Goal: Information Seeking & Learning: Check status

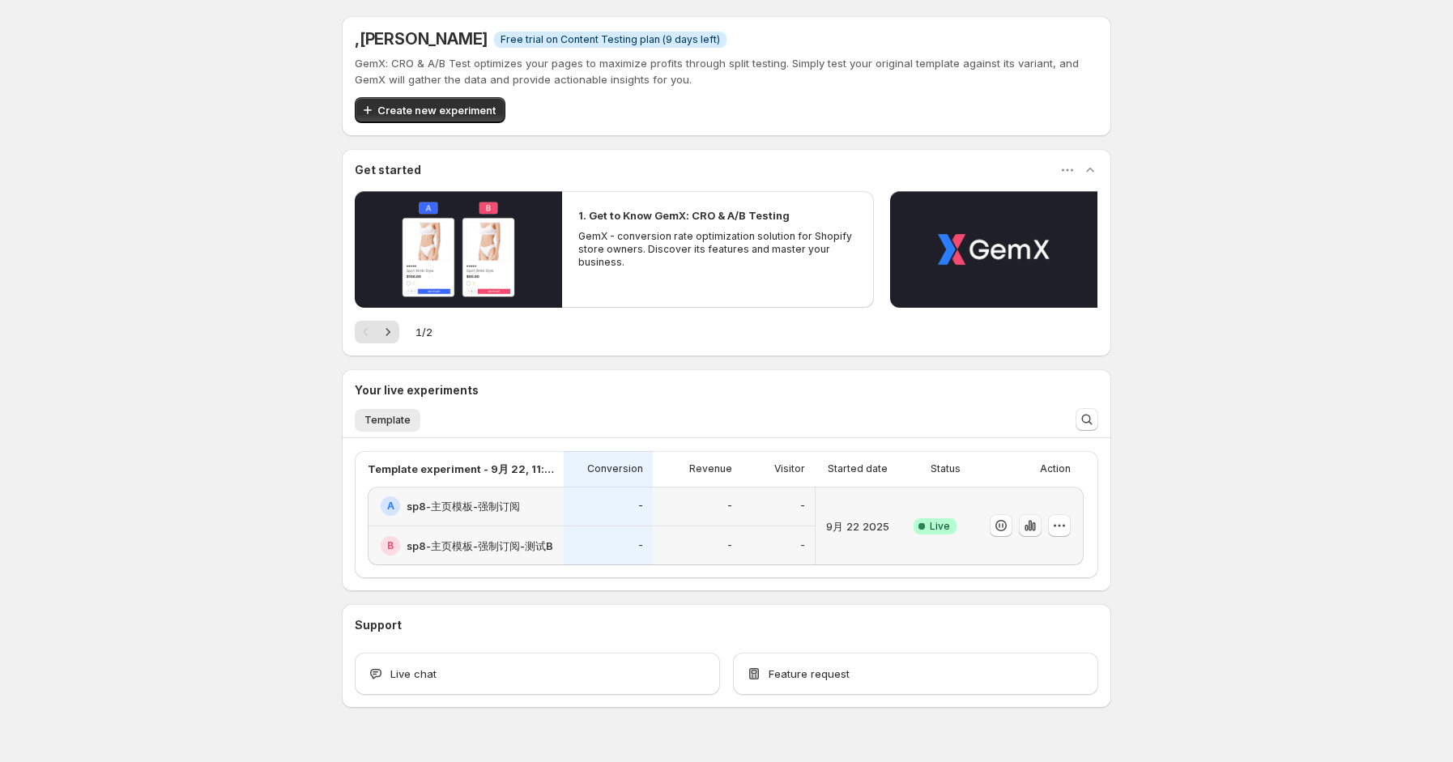
click at [1029, 530] on icon "button" at bounding box center [1030, 525] width 16 height 16
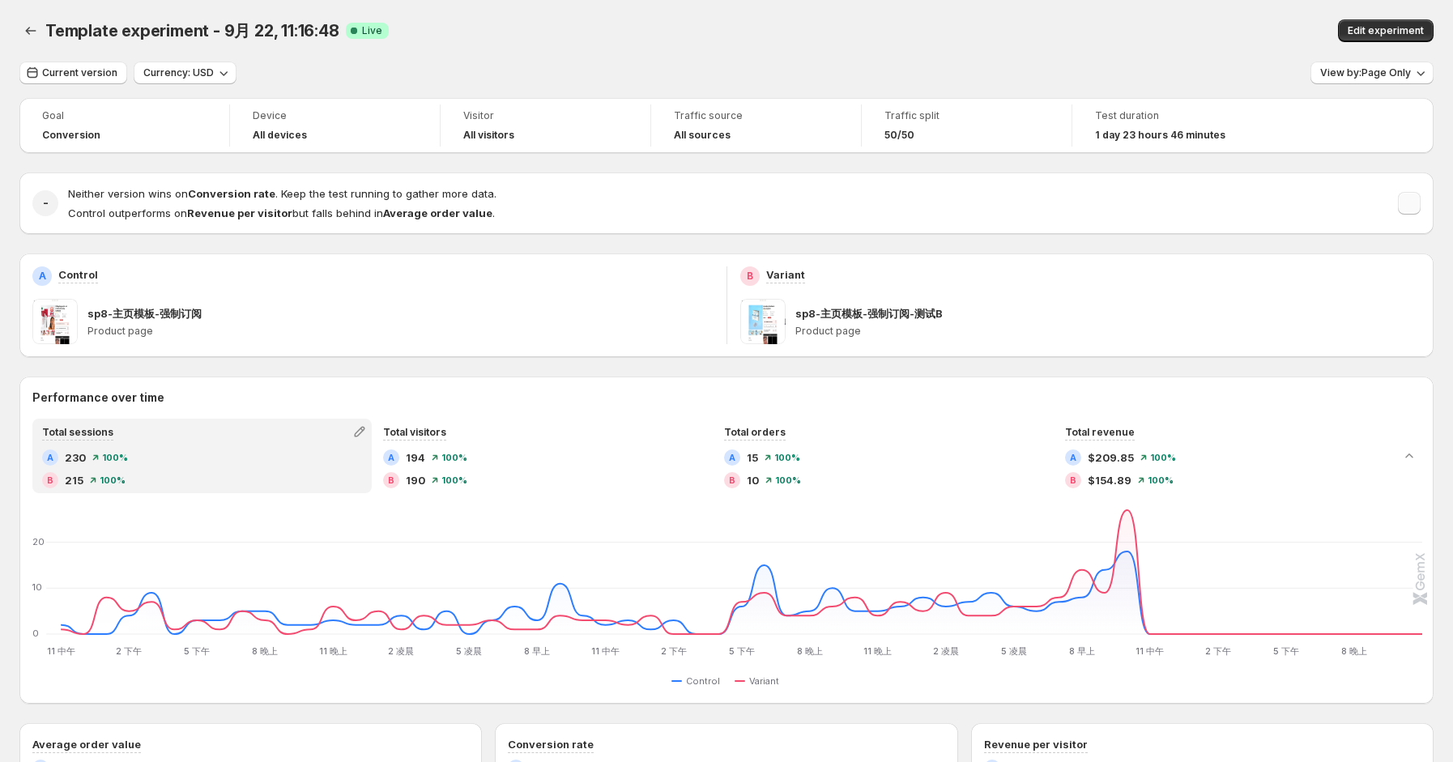
click at [1416, 208] on button "button" at bounding box center [1409, 203] width 23 height 23
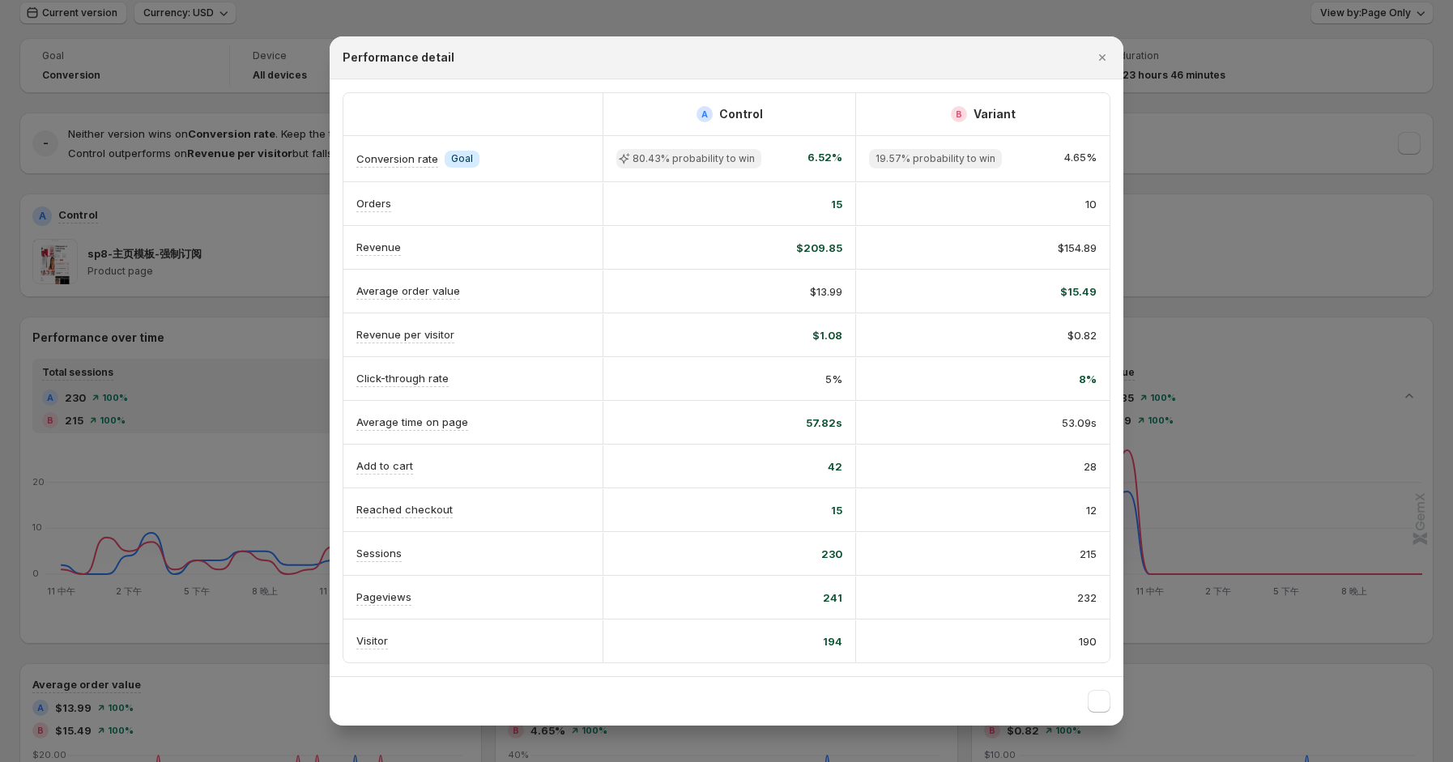
scroll to position [108, 0]
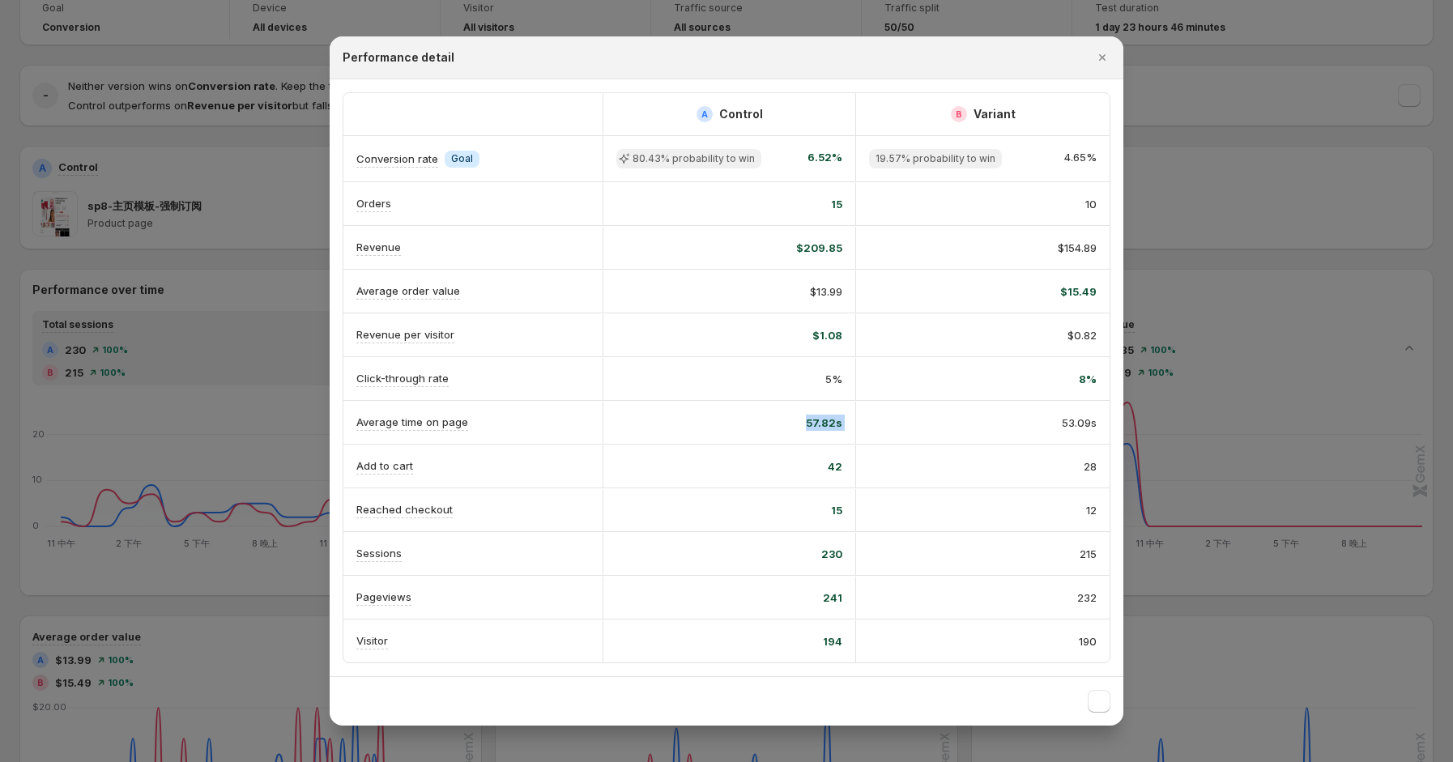
drag, startPoint x: 803, startPoint y: 428, endPoint x: 998, endPoint y: 423, distance: 194.4
click at [998, 423] on div "Average time on page 57.82s 53.09s" at bounding box center [726, 422] width 766 height 43
click at [1039, 427] on div "53.09s" at bounding box center [983, 423] width 228 height 16
drag, startPoint x: 787, startPoint y: 480, endPoint x: 987, endPoint y: 460, distance: 201.0
click at [986, 461] on div "Add to cart 42 28" at bounding box center [726, 466] width 766 height 43
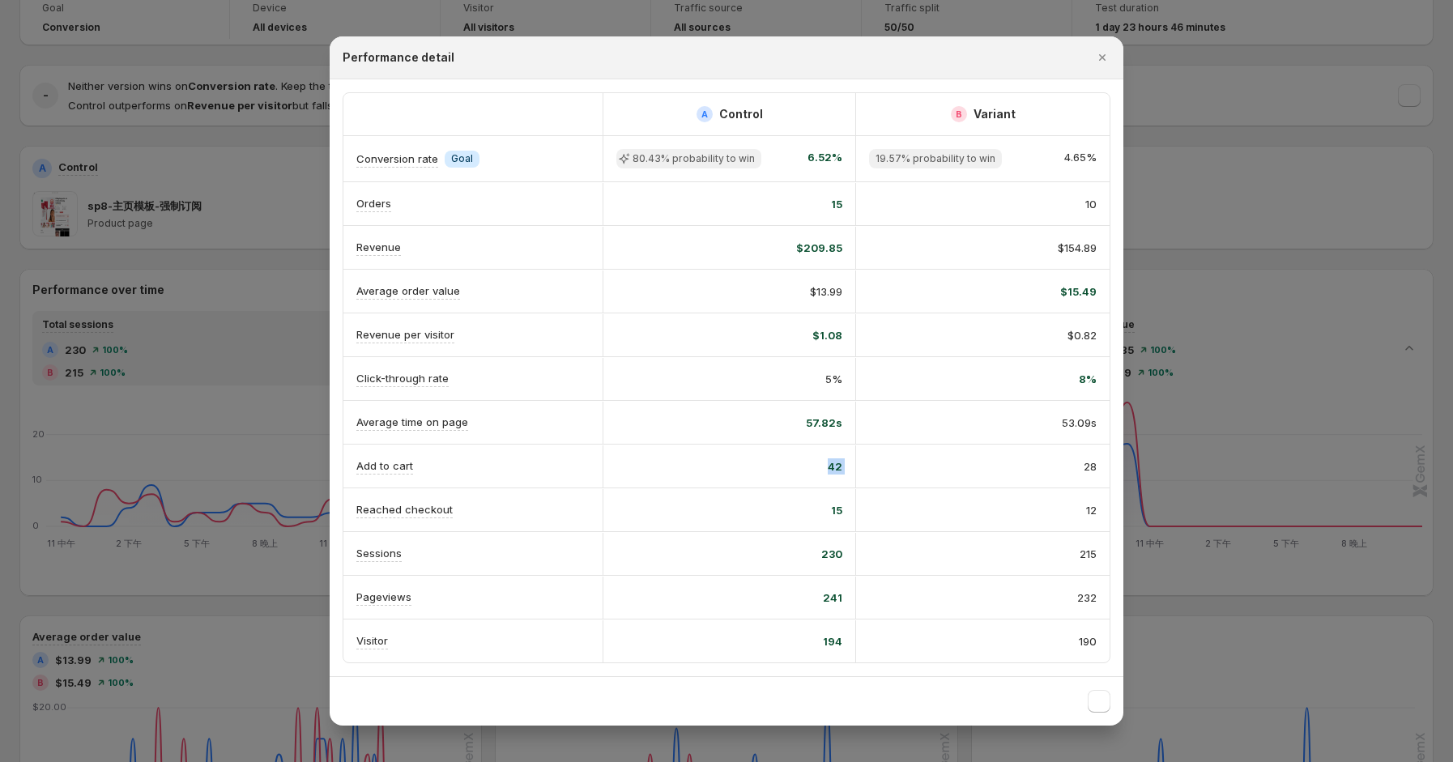
drag, startPoint x: 987, startPoint y: 460, endPoint x: 995, endPoint y: 459, distance: 8.1
click at [987, 460] on div "28" at bounding box center [983, 466] width 228 height 16
drag, startPoint x: 814, startPoint y: 150, endPoint x: 832, endPoint y: 151, distance: 18.6
click at [832, 151] on span "6.52%" at bounding box center [824, 158] width 35 height 19
click at [806, 149] on div "80.43% probability to win 6.52%" at bounding box center [729, 158] width 226 height 19
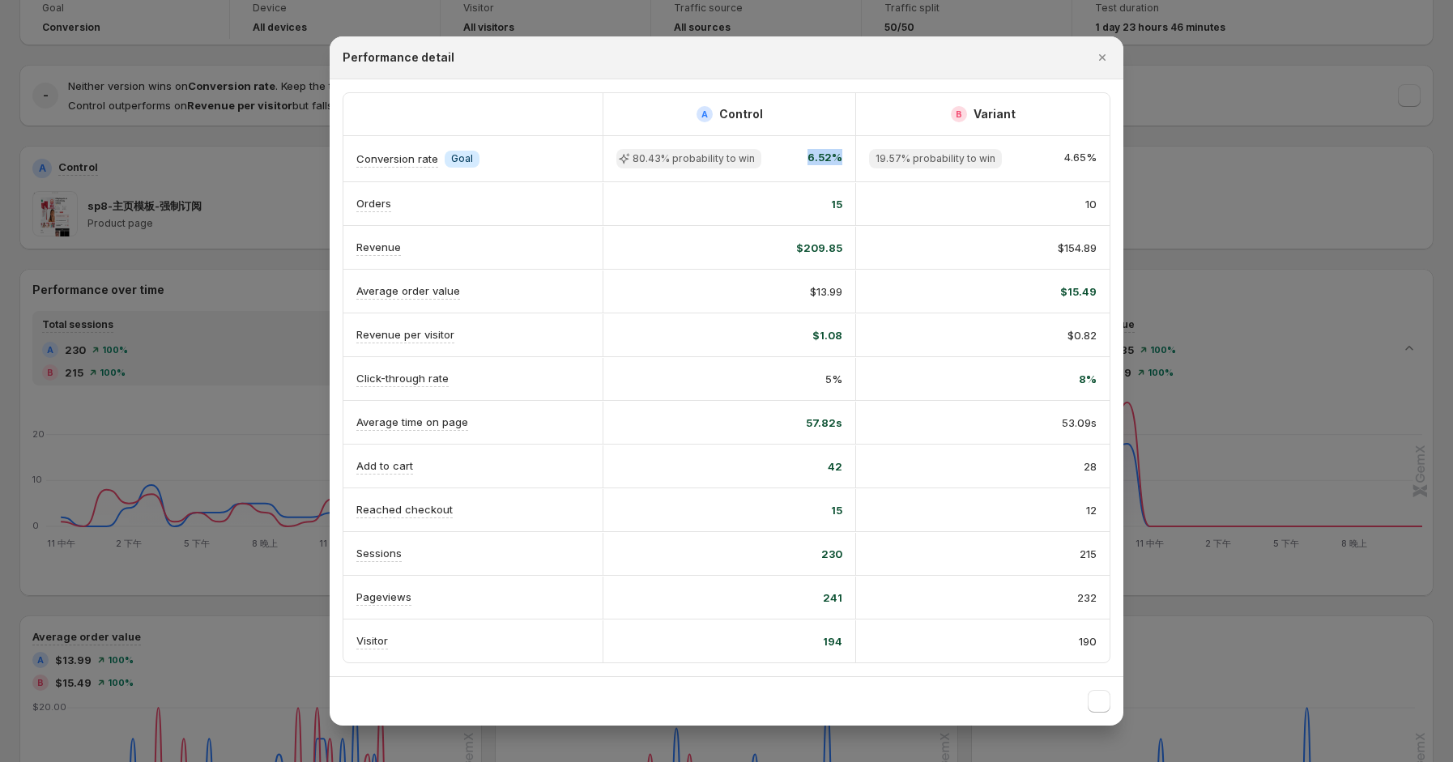
drag, startPoint x: 825, startPoint y: 143, endPoint x: 851, endPoint y: 149, distance: 26.5
click at [851, 148] on div "80.43% probability to win 6.52%" at bounding box center [728, 158] width 253 height 45
click at [939, 371] on div "8%" at bounding box center [983, 379] width 228 height 16
click at [836, 470] on span "42" at bounding box center [835, 466] width 15 height 16
drag, startPoint x: 798, startPoint y: 589, endPoint x: 1108, endPoint y: 589, distance: 310.9
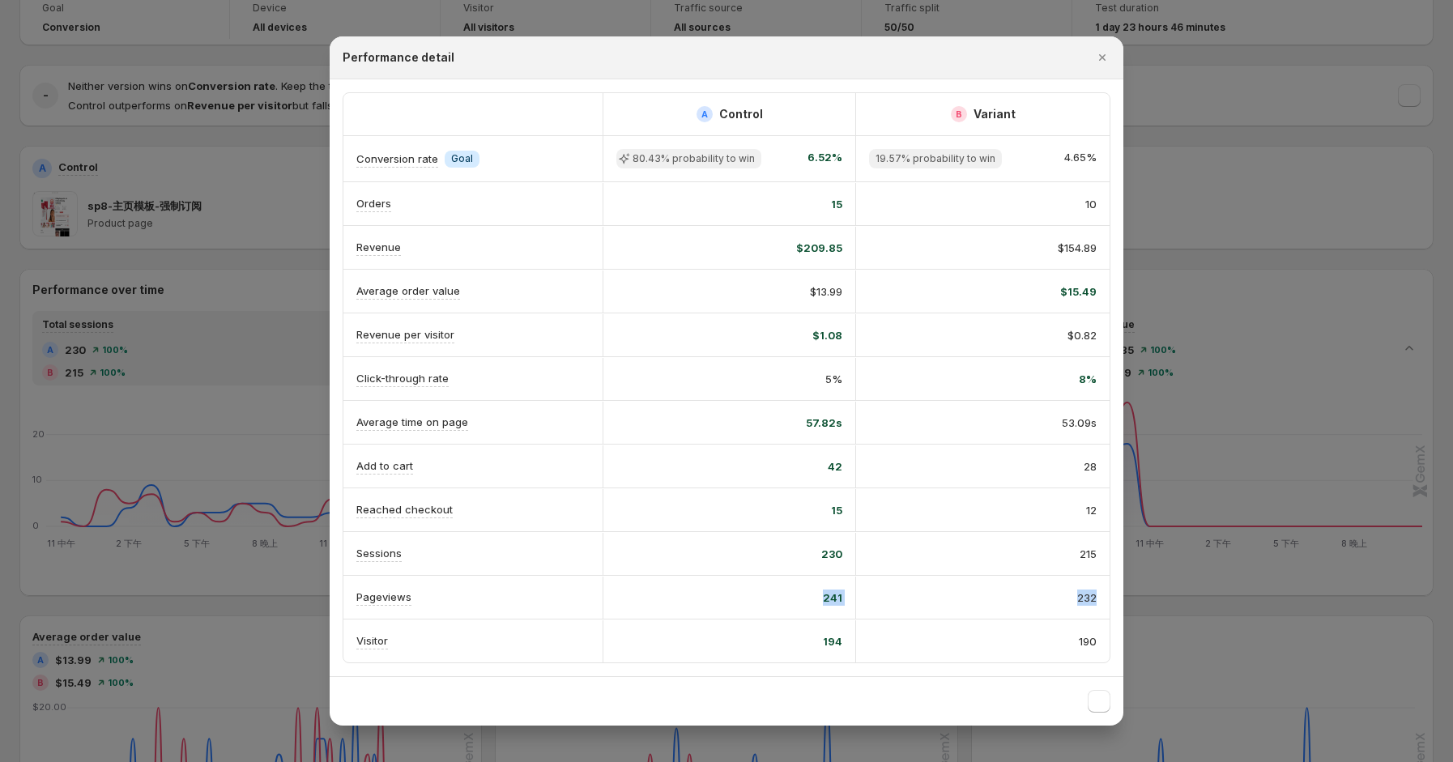
click at [1108, 589] on div "Pageviews 241 232" at bounding box center [726, 597] width 766 height 43
click at [929, 598] on div "232" at bounding box center [983, 597] width 228 height 16
drag, startPoint x: 973, startPoint y: 577, endPoint x: 1076, endPoint y: 597, distance: 104.8
click at [1068, 588] on div "Pageviews 241 232" at bounding box center [726, 597] width 766 height 43
click at [1004, 568] on div "215" at bounding box center [982, 554] width 253 height 42
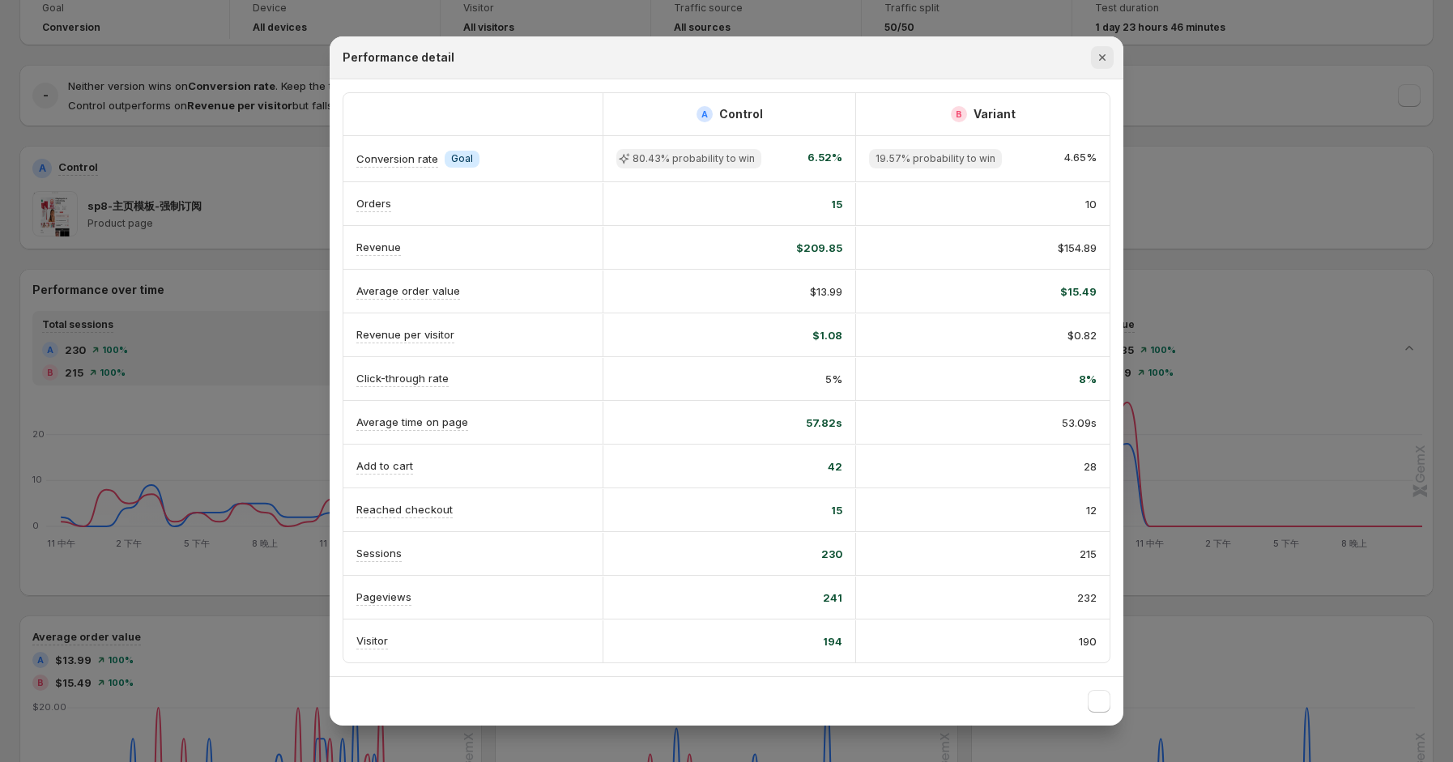
click at [1107, 62] on icon ":rl:" at bounding box center [1102, 57] width 16 height 16
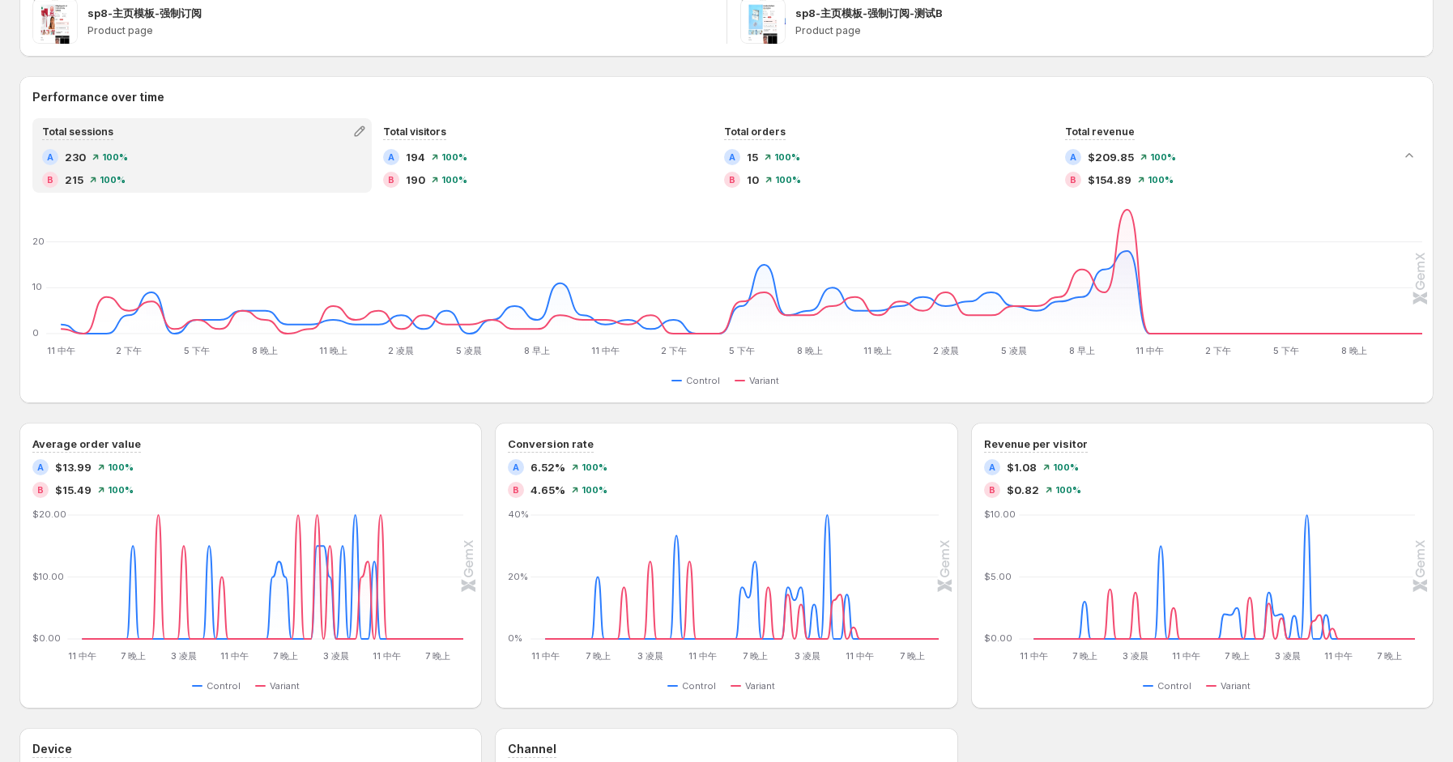
scroll to position [324, 0]
